Goal: Task Accomplishment & Management: Use online tool/utility

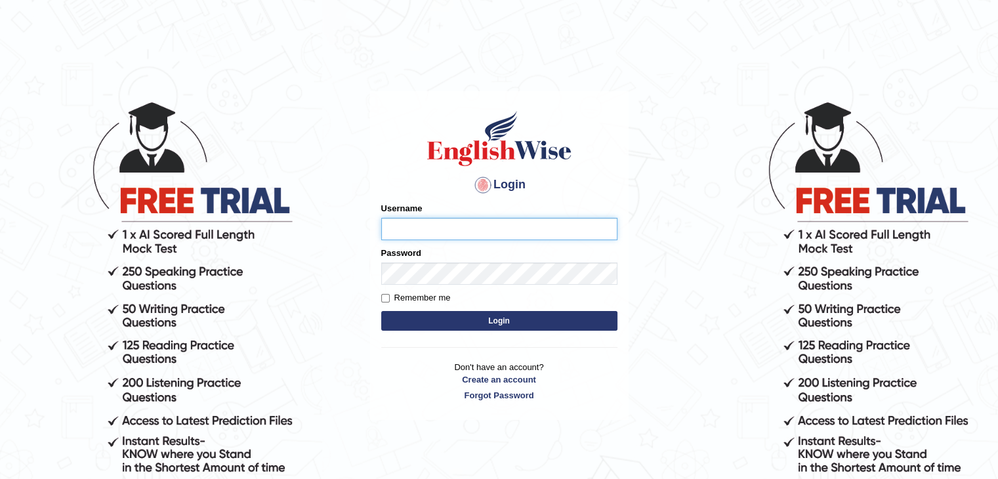
click at [474, 218] on input "Username" at bounding box center [499, 229] width 236 height 22
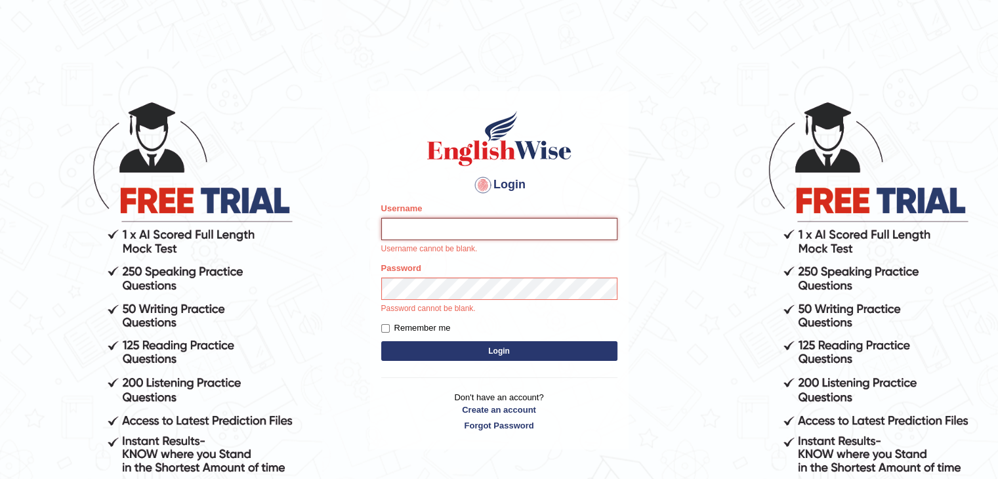
type input "[DEMOGRAPHIC_DATA]"
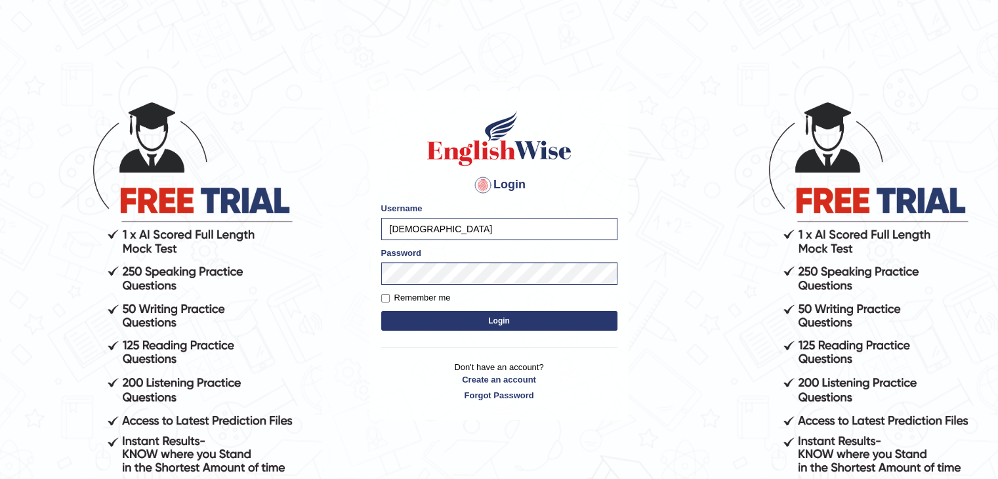
click at [437, 318] on button "Login" at bounding box center [499, 321] width 236 height 20
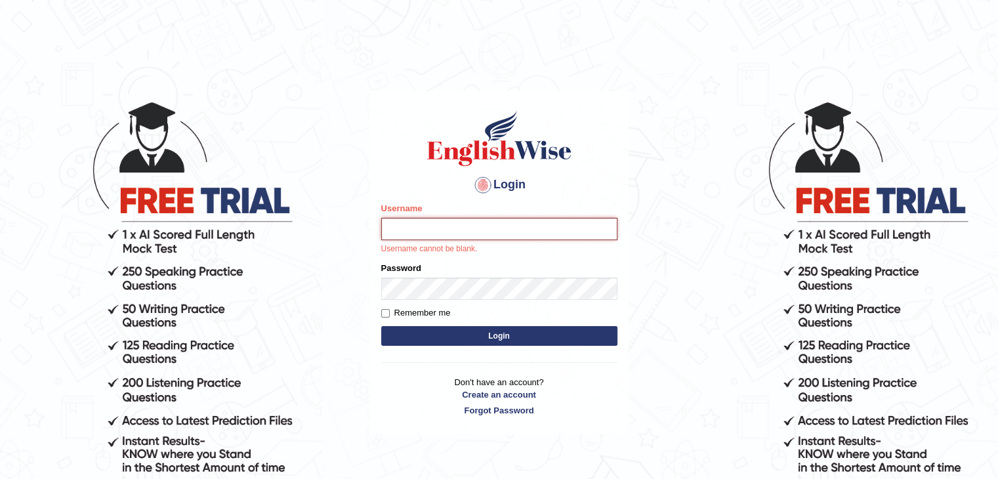
click at [447, 232] on input "Username" at bounding box center [499, 229] width 236 height 22
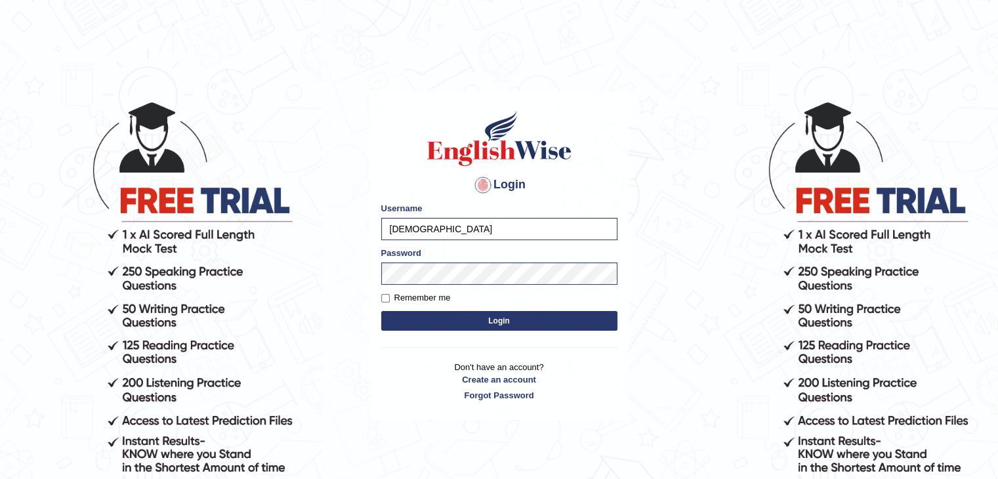
type input "[DEMOGRAPHIC_DATA]"
click at [478, 316] on button "Login" at bounding box center [499, 321] width 236 height 20
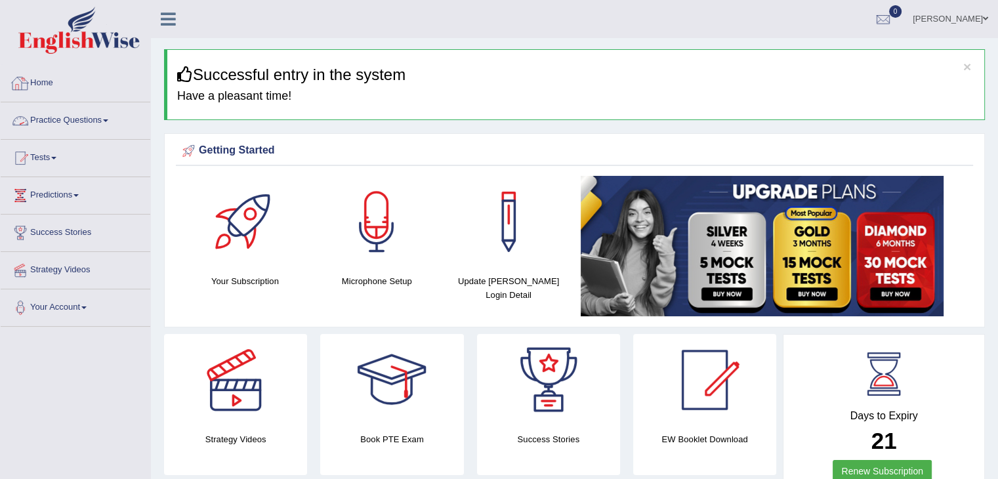
click at [83, 125] on link "Practice Questions" at bounding box center [76, 118] width 150 height 33
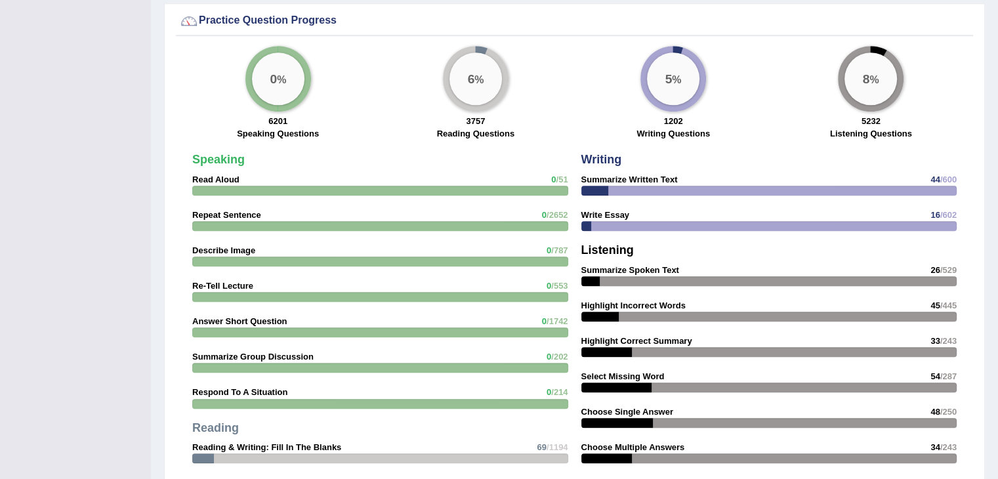
scroll to position [1182, 0]
